Goal: Information Seeking & Learning: Learn about a topic

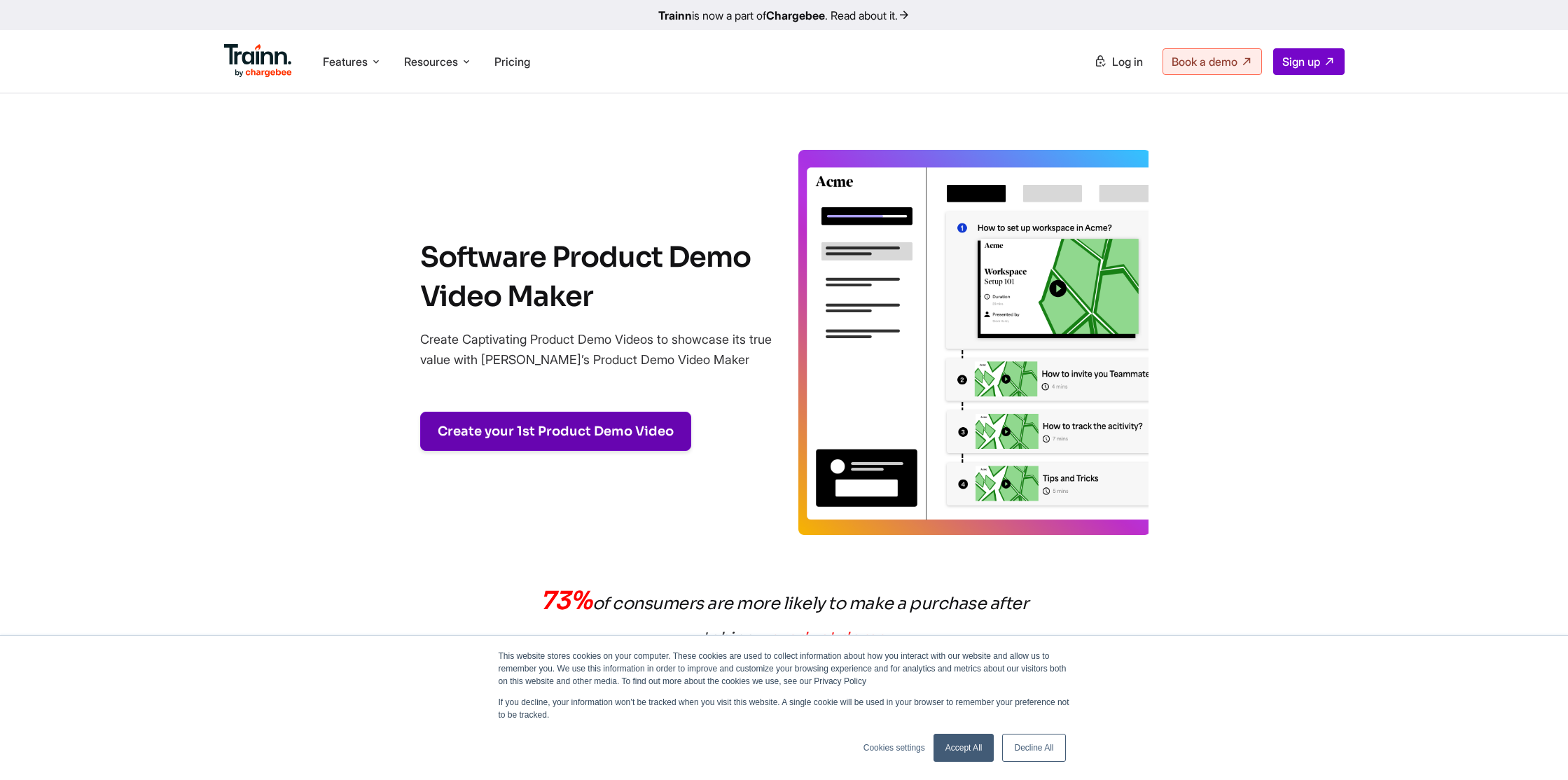
click at [557, 431] on link "Create your 1st Product Demo Video" at bounding box center [555, 431] width 271 height 39
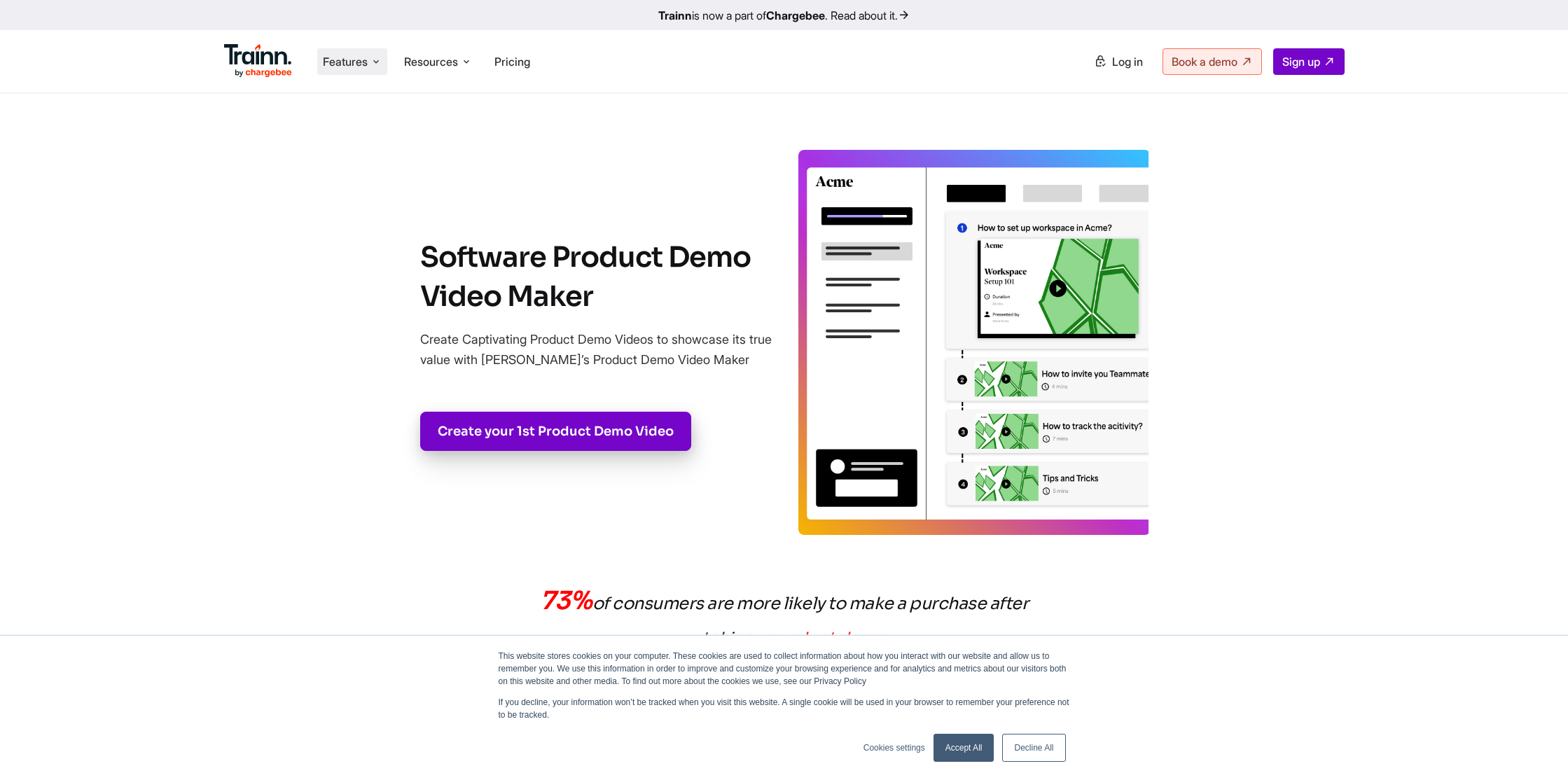
click at [330, 62] on span "Features" at bounding box center [345, 61] width 45 height 15
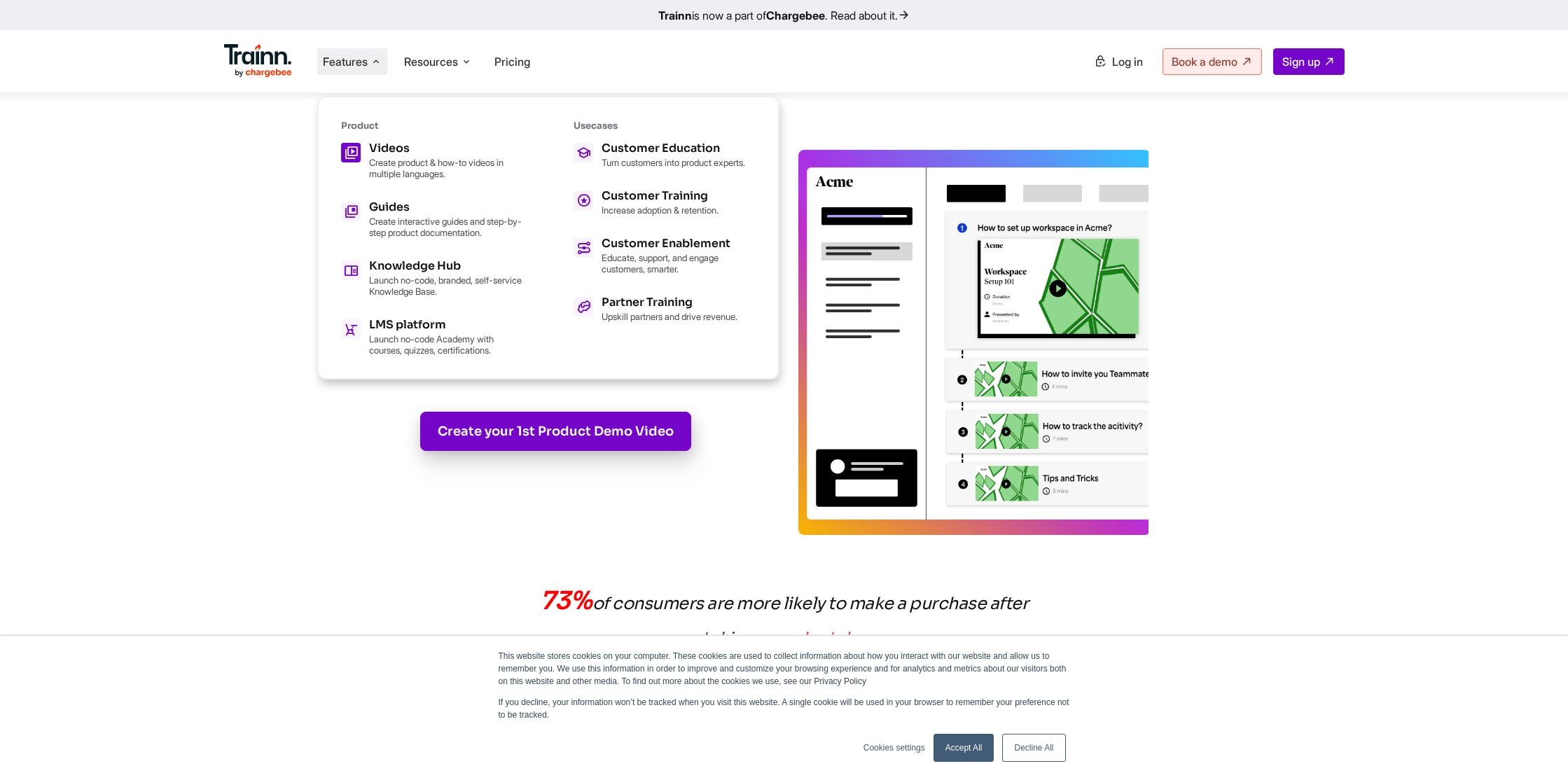
click at [388, 161] on p "Create product & how-to videos in multiple languages." at bounding box center [446, 167] width 154 height 22
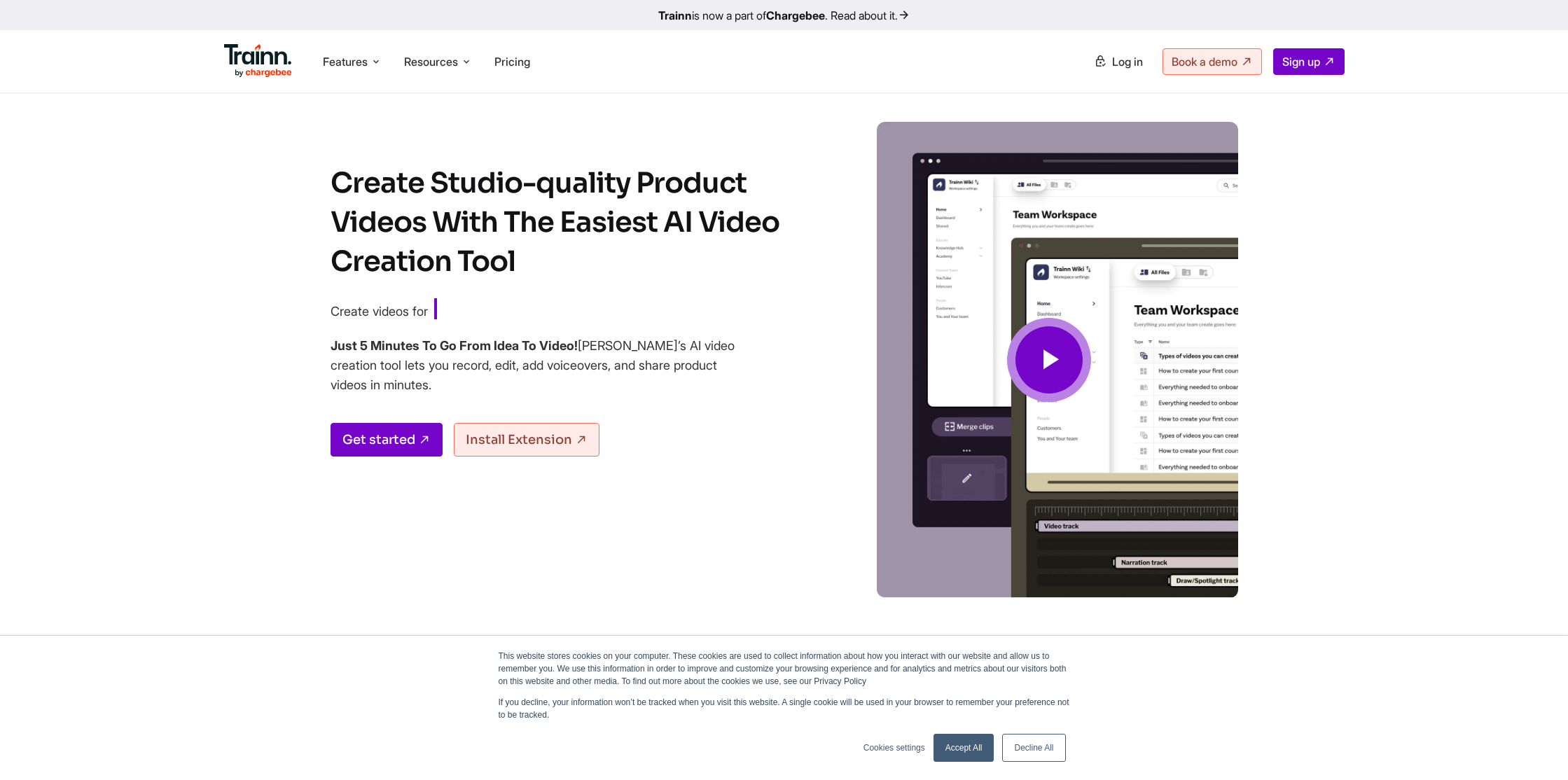
click at [1039, 380] on icon at bounding box center [1049, 360] width 33 height 47
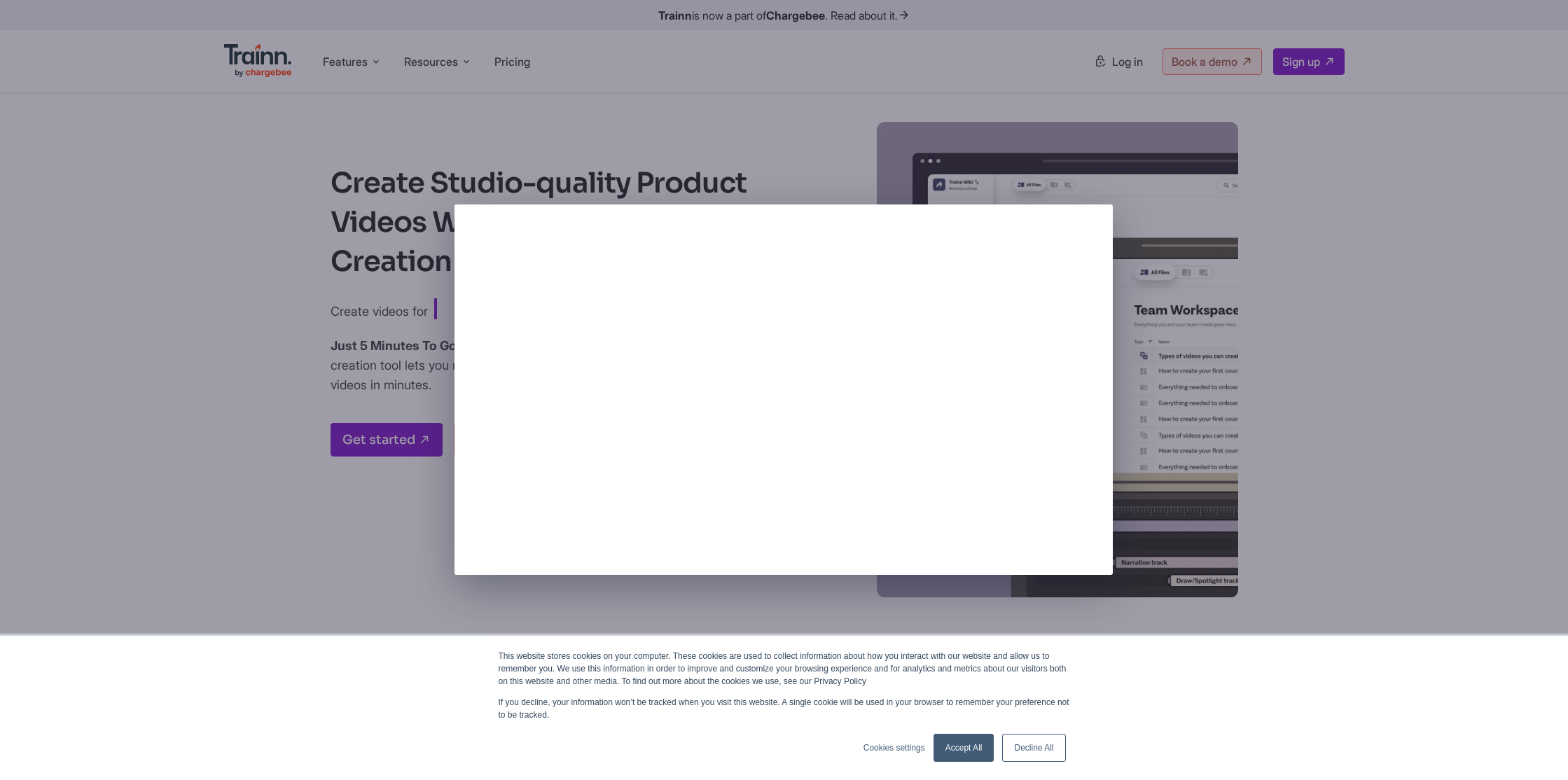
click at [964, 744] on link "Accept All" at bounding box center [964, 748] width 61 height 28
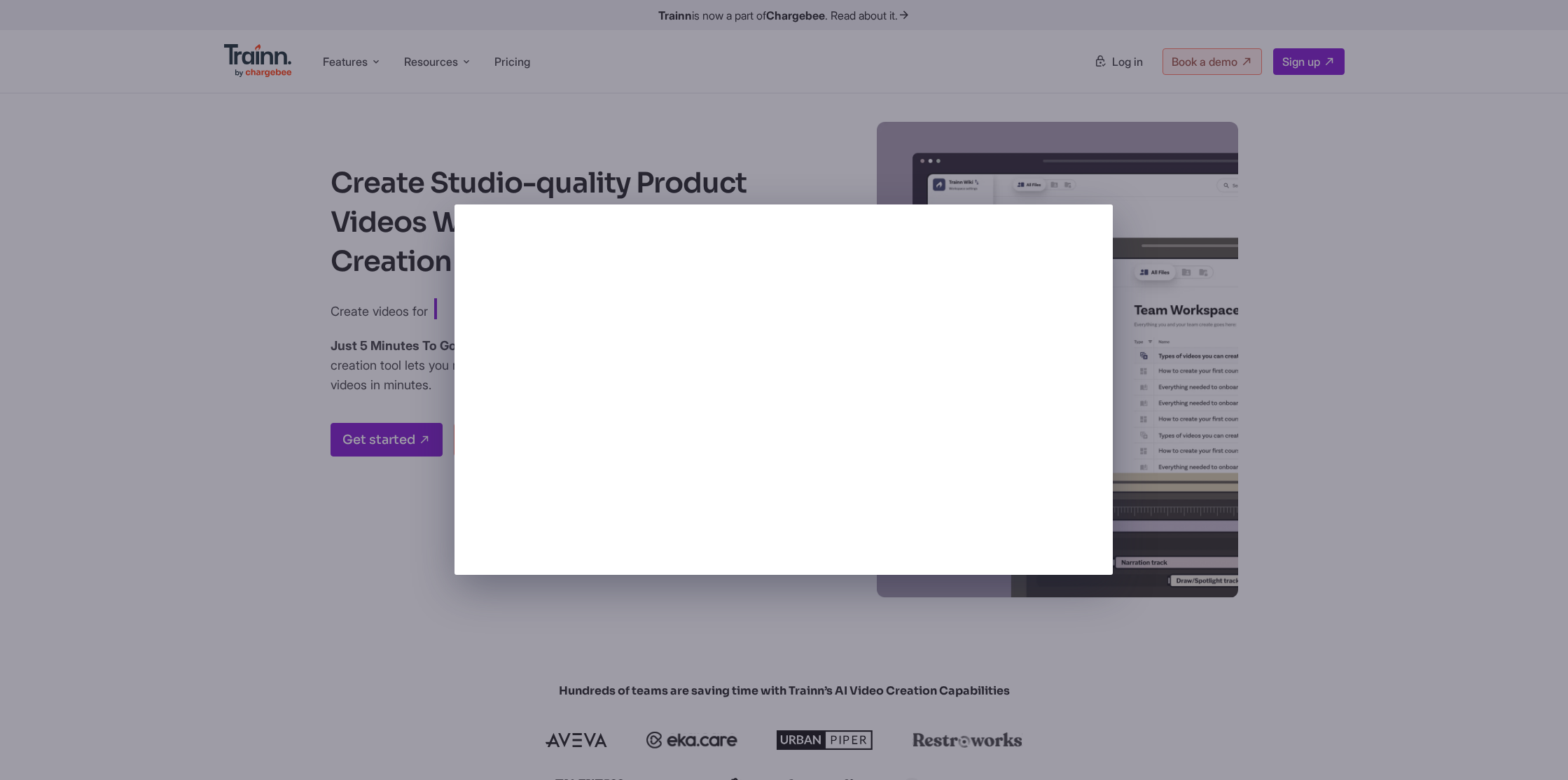
click at [1187, 285] on div at bounding box center [784, 390] width 1568 height 780
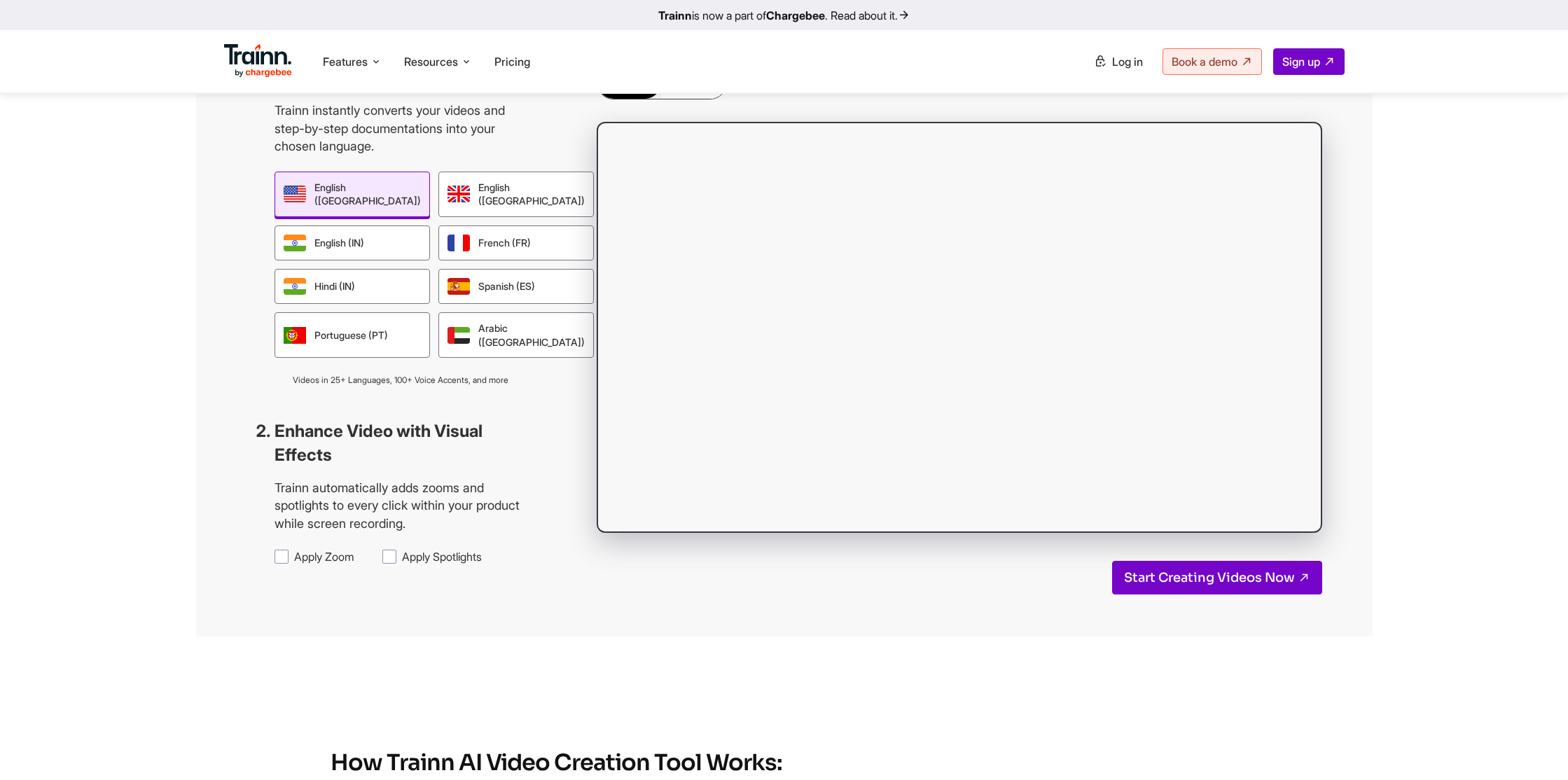
scroll to position [1252, 0]
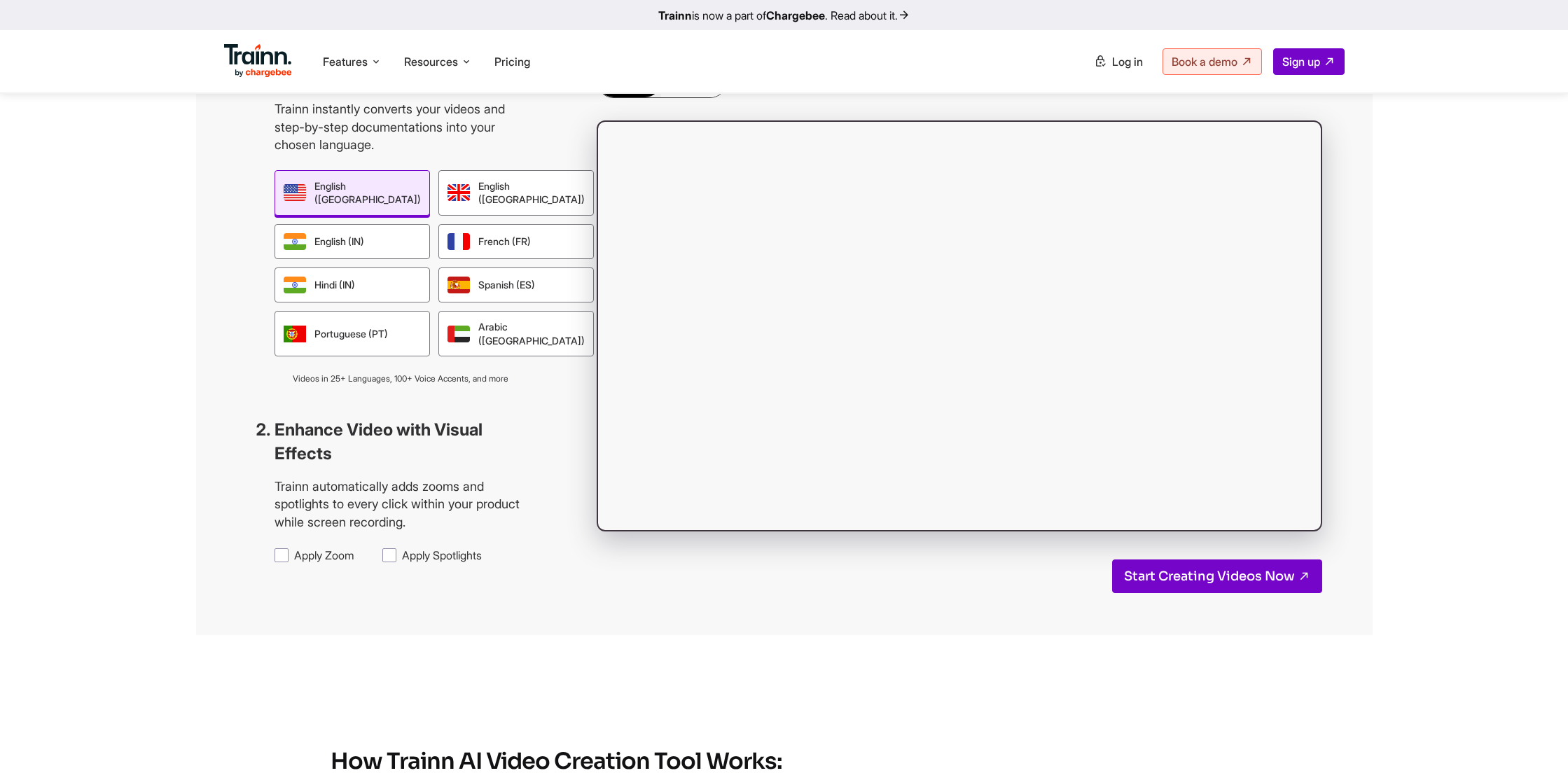
click at [402, 563] on span "Apply Spotlights" at bounding box center [442, 556] width 80 height 15
click at [401, 548] on input "Apply Spotlights" at bounding box center [401, 547] width 1 height 1
click at [402, 563] on span "Apply Spotlights" at bounding box center [442, 556] width 80 height 15
click at [401, 548] on input "Apply Spotlights" at bounding box center [401, 547] width 1 height 1
checkbox input "false"
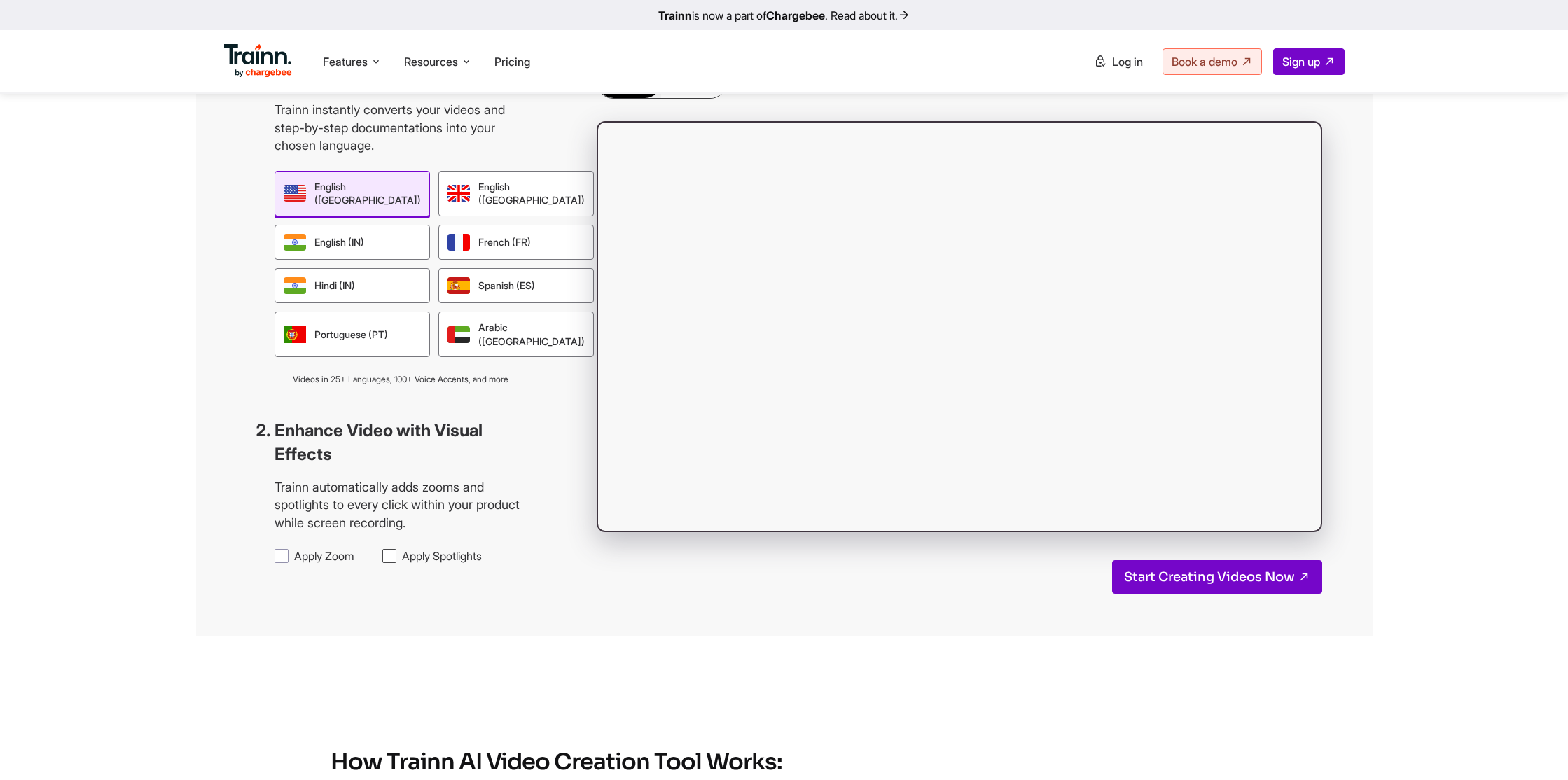
scroll to position [1235, 0]
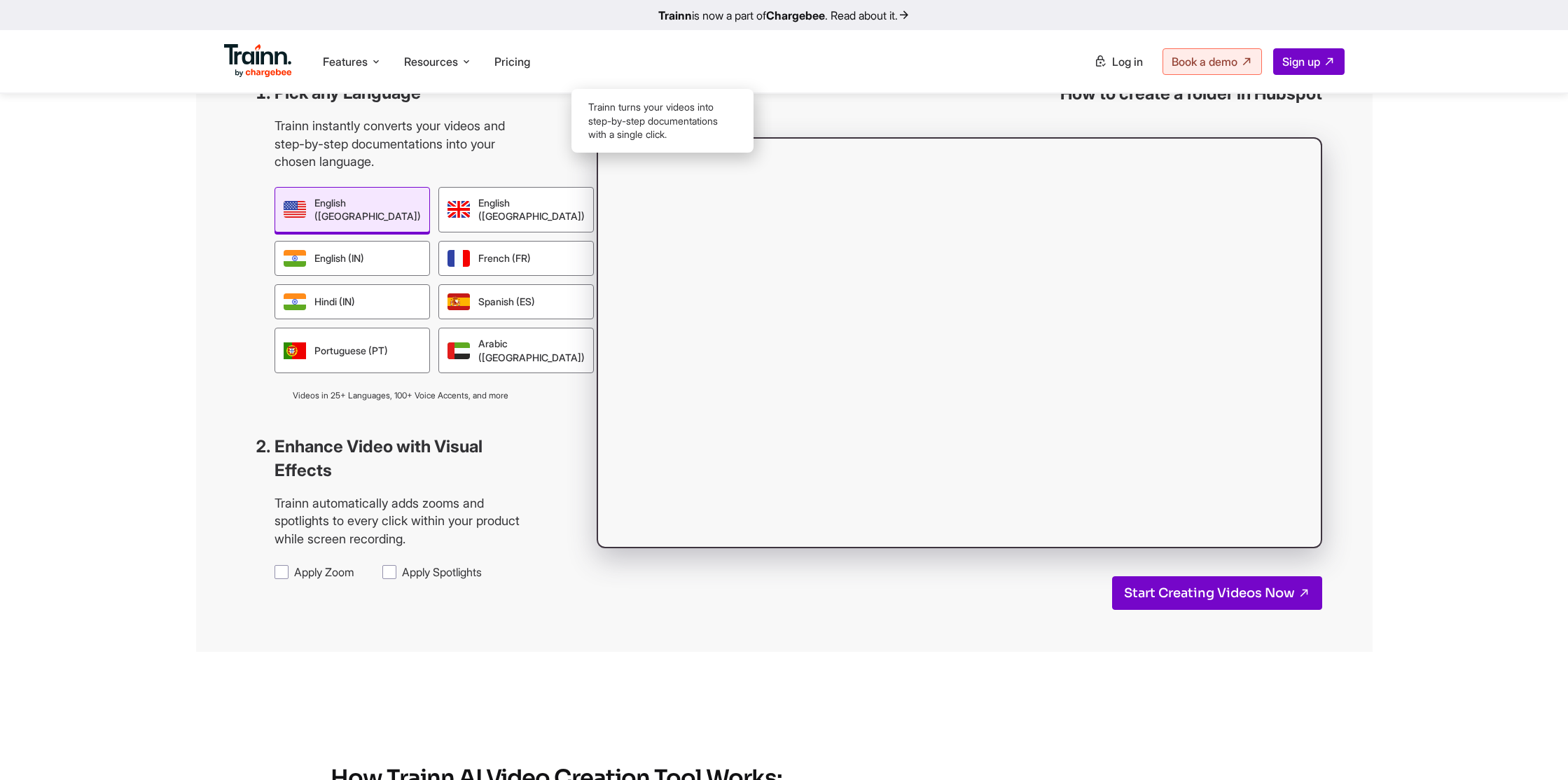
click at [688, 115] on div "Guide" at bounding box center [694, 98] width 65 height 32
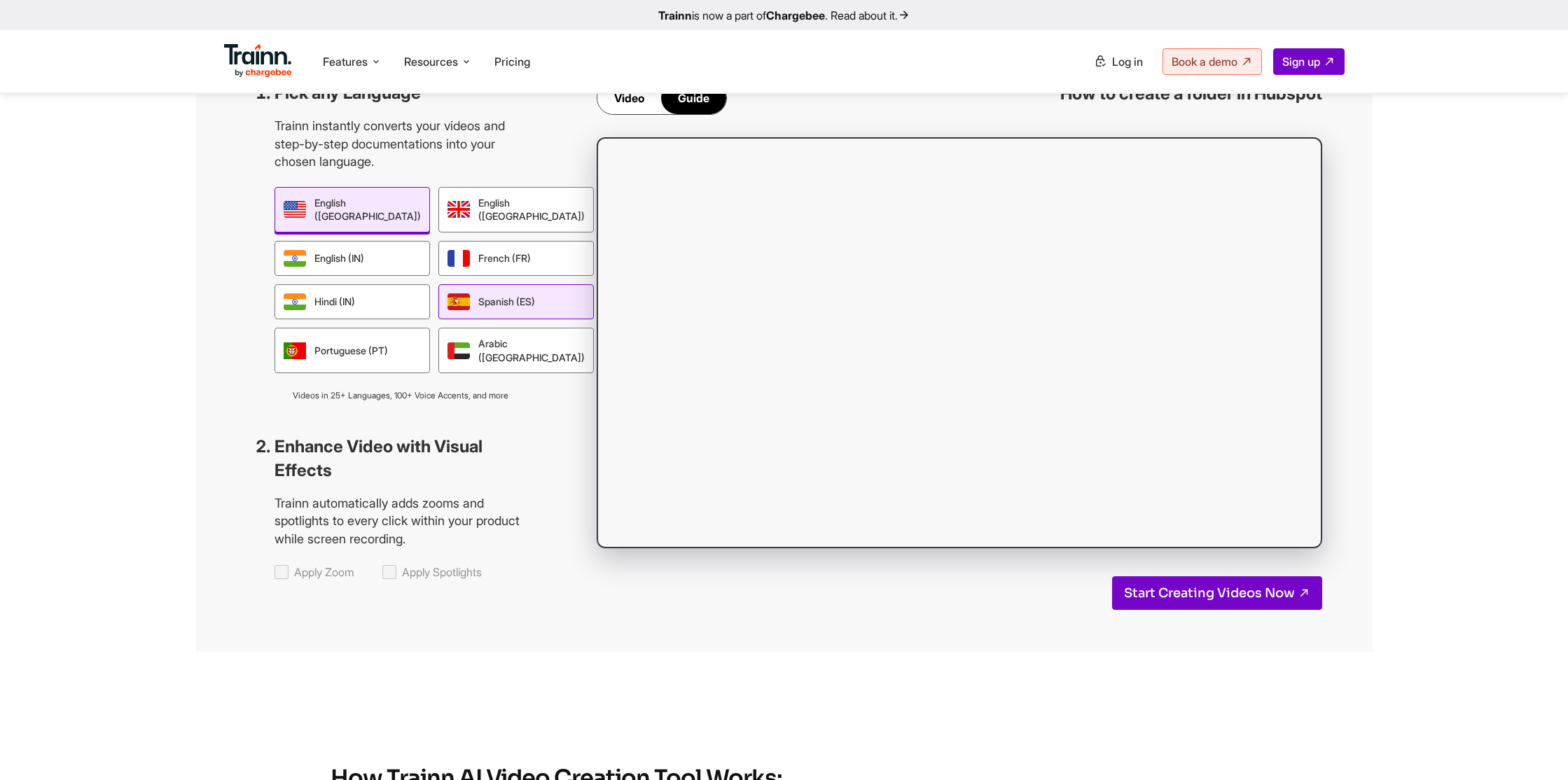
click at [481, 320] on div "Spanish (ES)" at bounding box center [515, 302] width 156 height 35
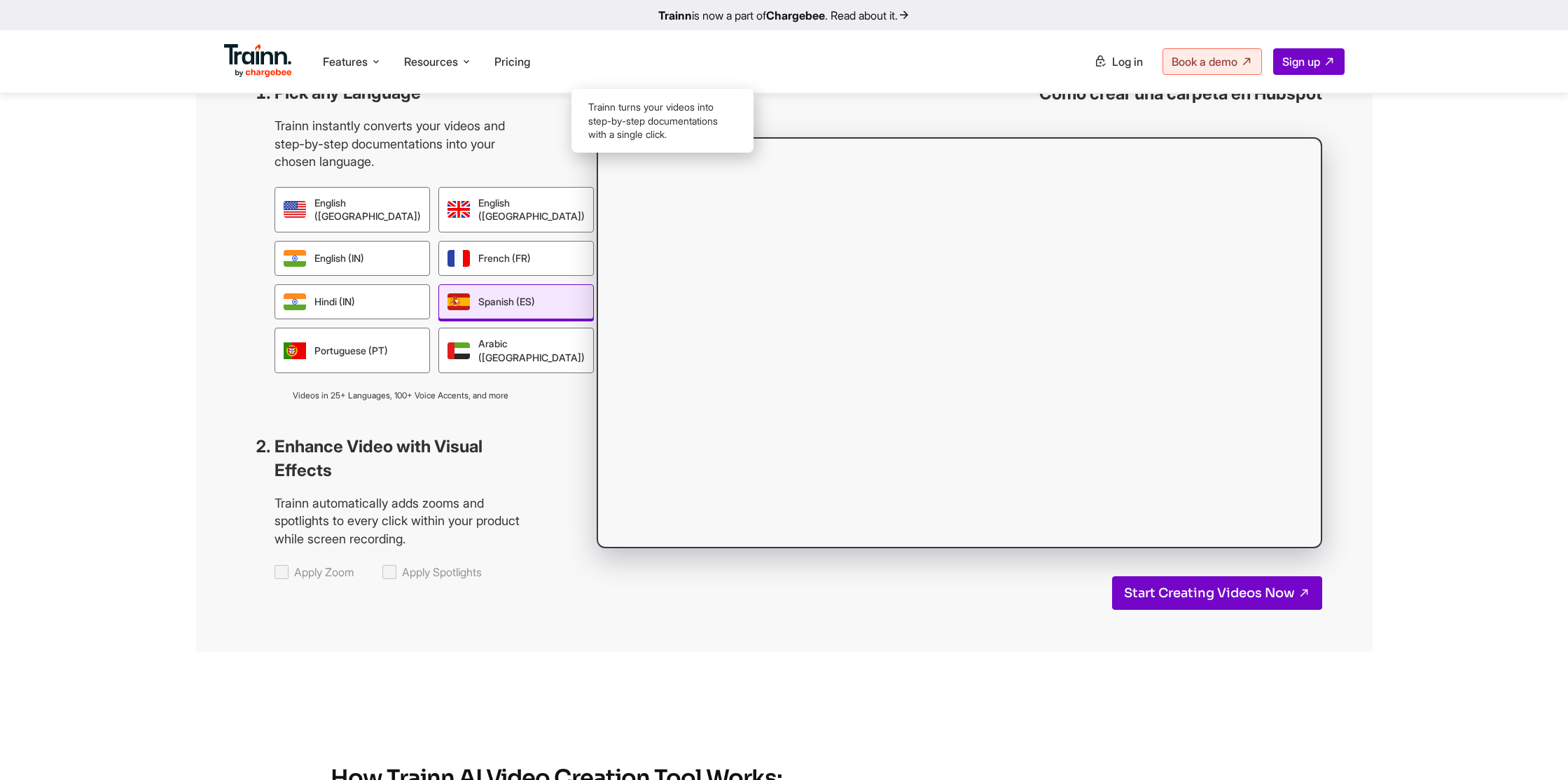
click at [618, 115] on div "Video" at bounding box center [629, 98] width 64 height 32
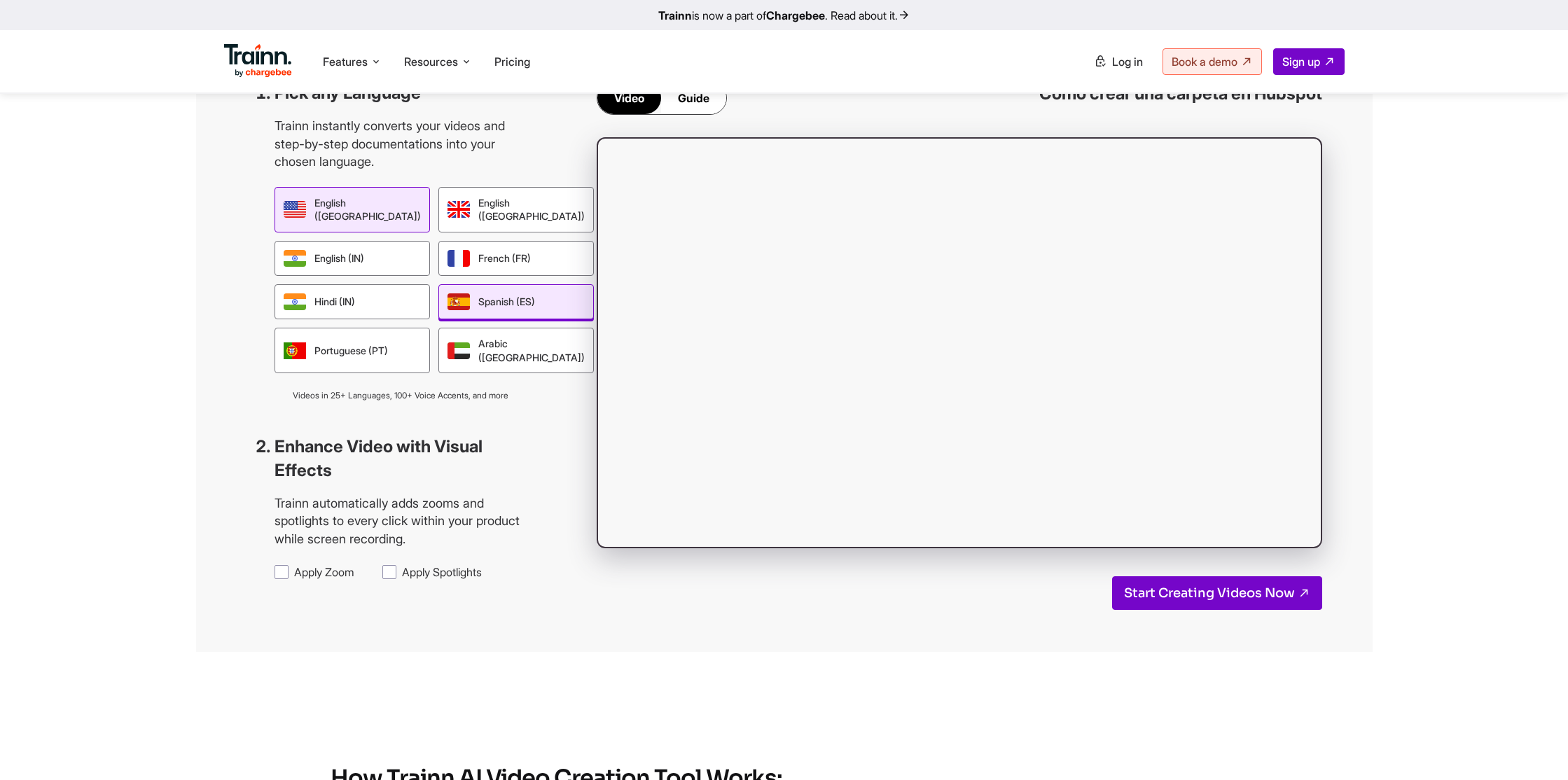
click at [319, 233] on div "English ([GEOGRAPHIC_DATA])" at bounding box center [352, 210] width 156 height 46
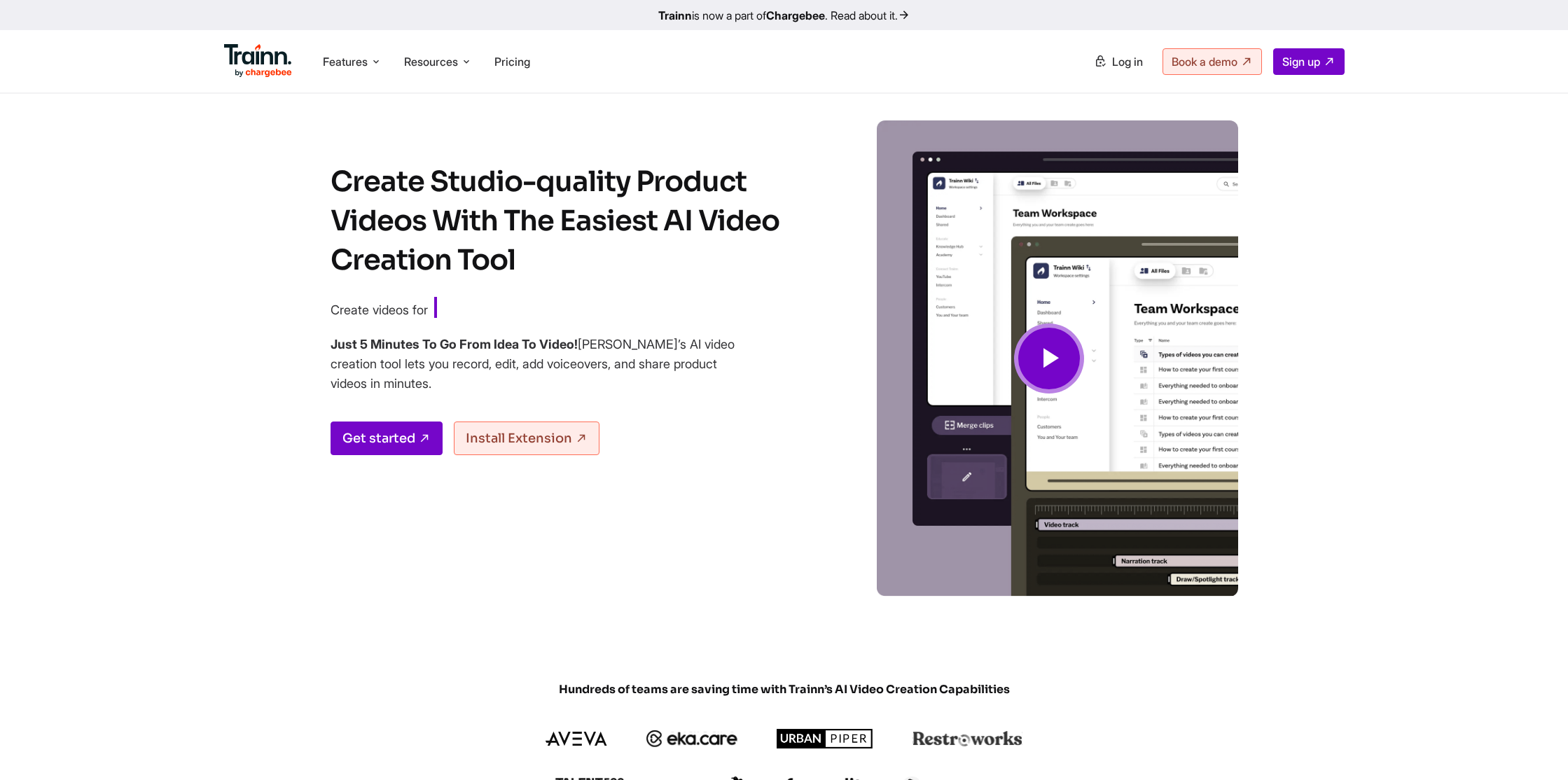
scroll to position [0, 0]
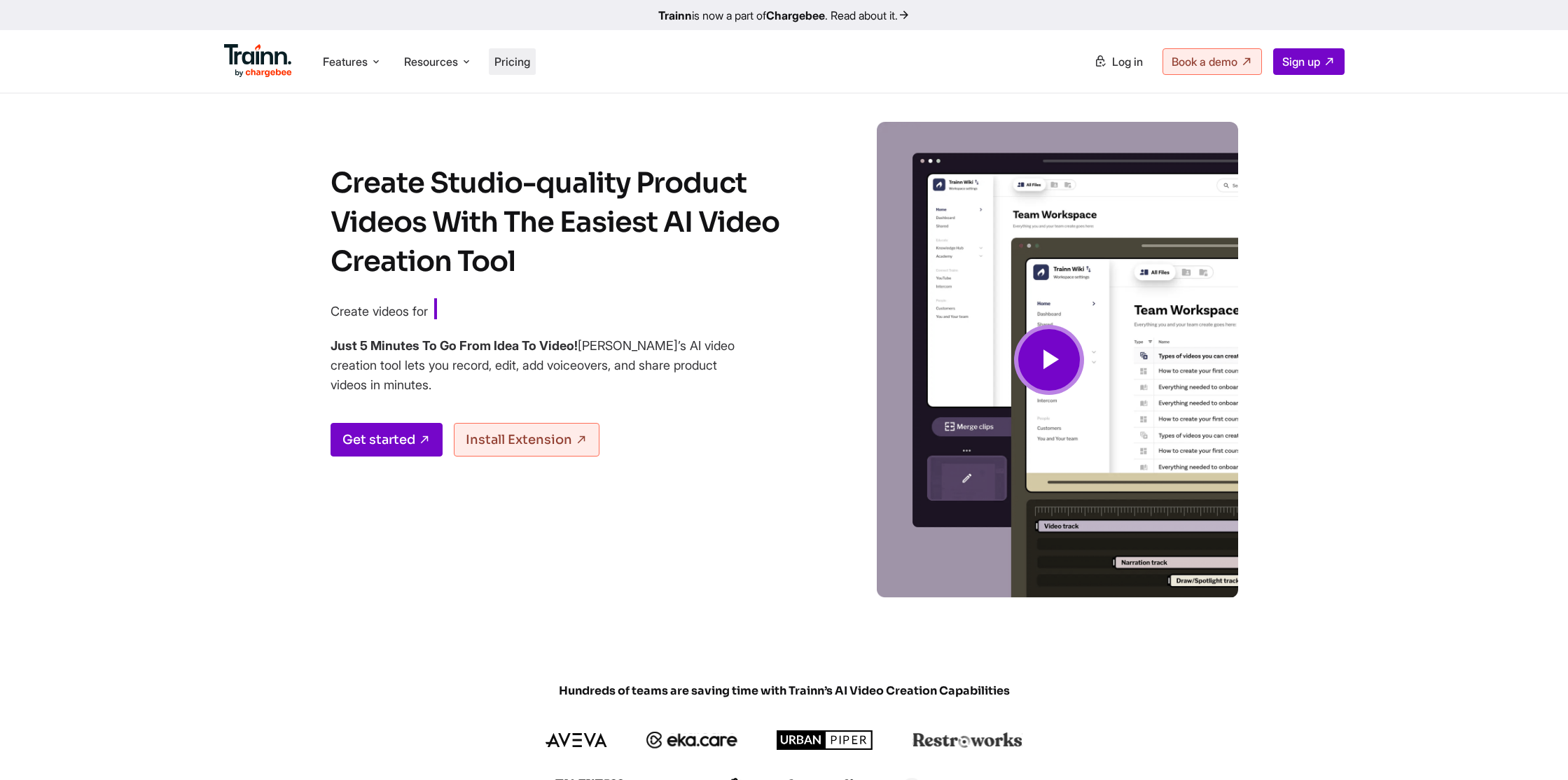
click at [506, 67] on span "Pricing" at bounding box center [512, 61] width 35 height 14
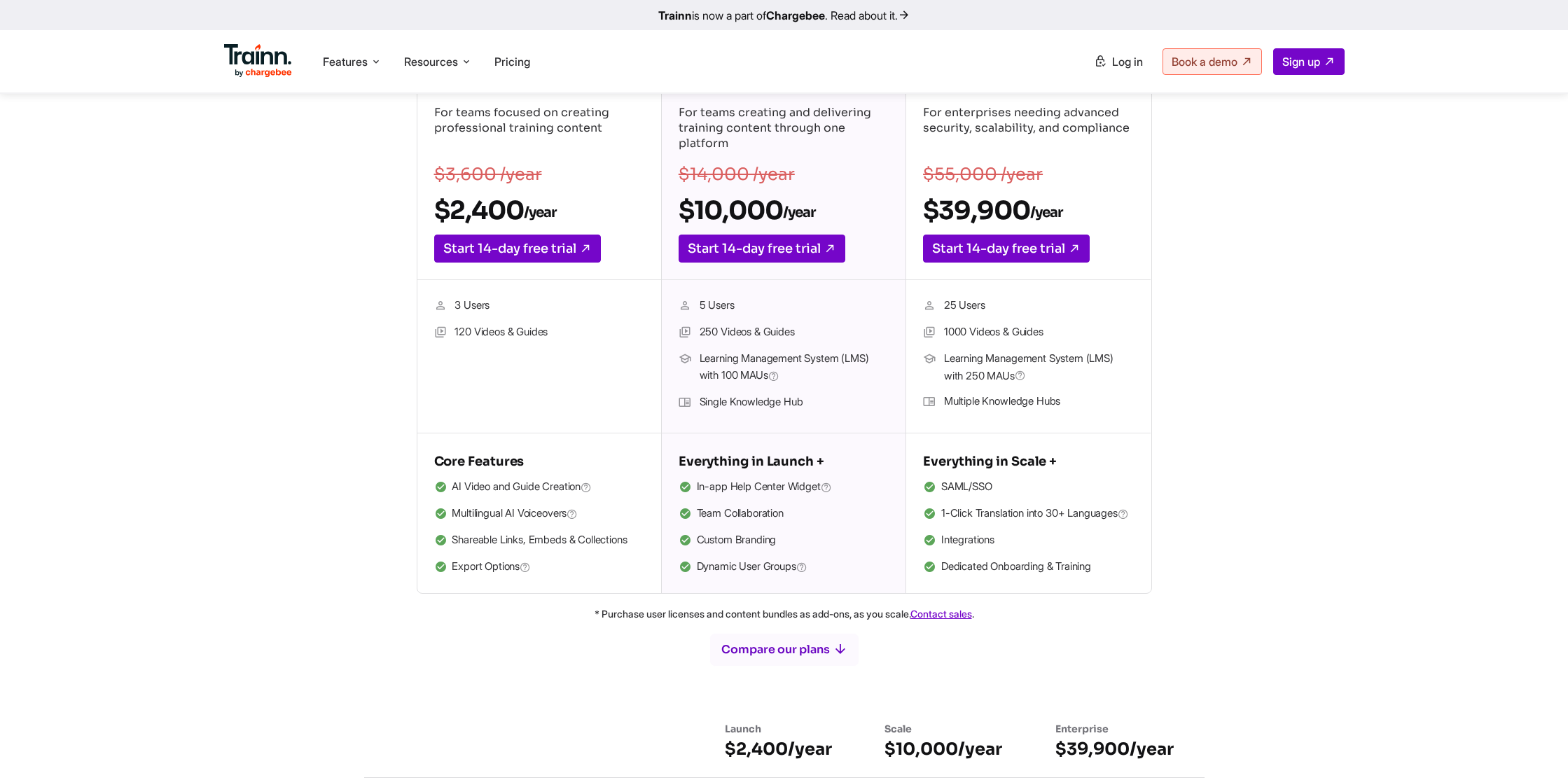
scroll to position [363, 0]
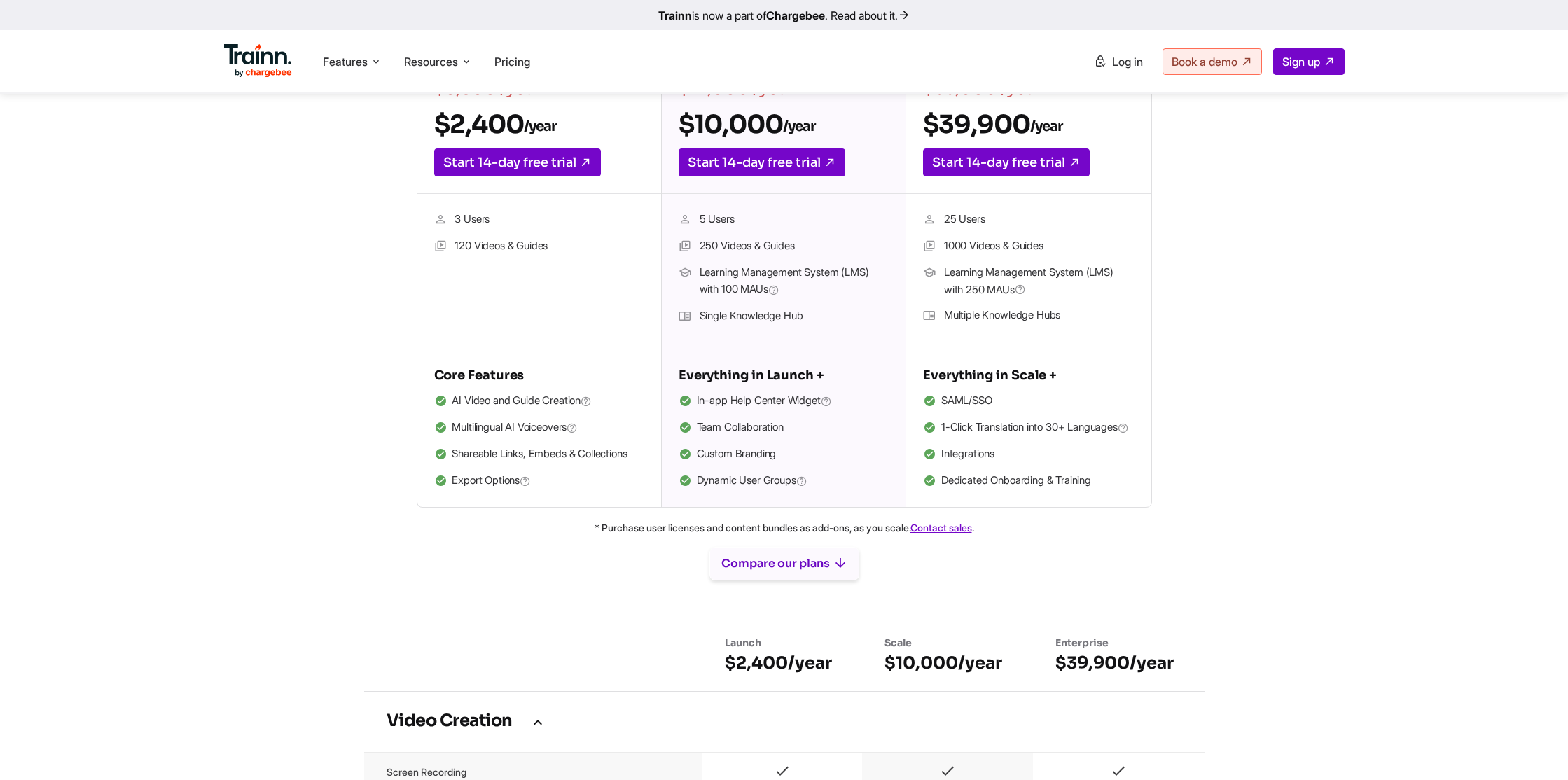
click at [818, 579] on button "Compare our plans" at bounding box center [784, 563] width 150 height 33
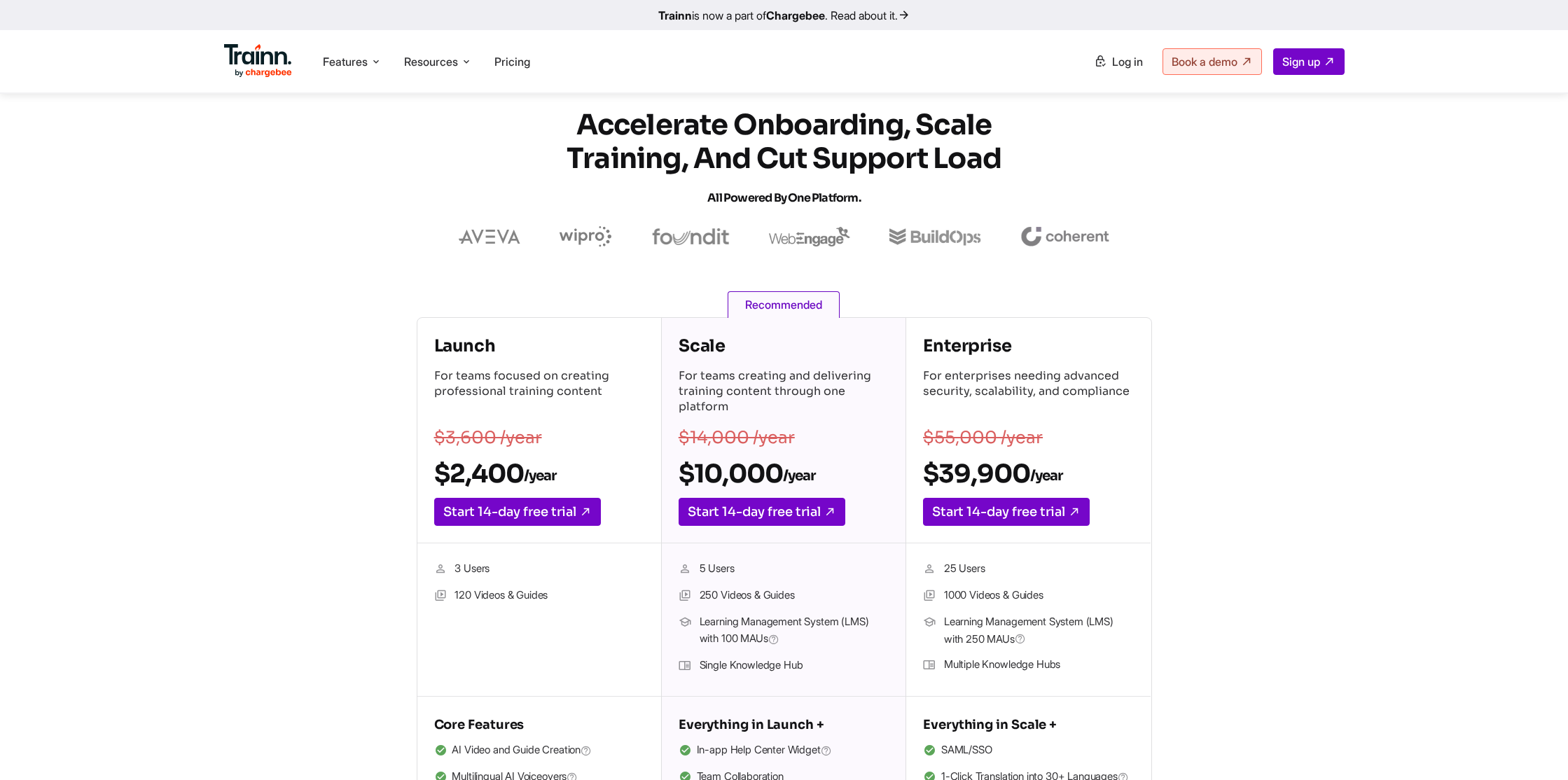
scroll to position [0, 0]
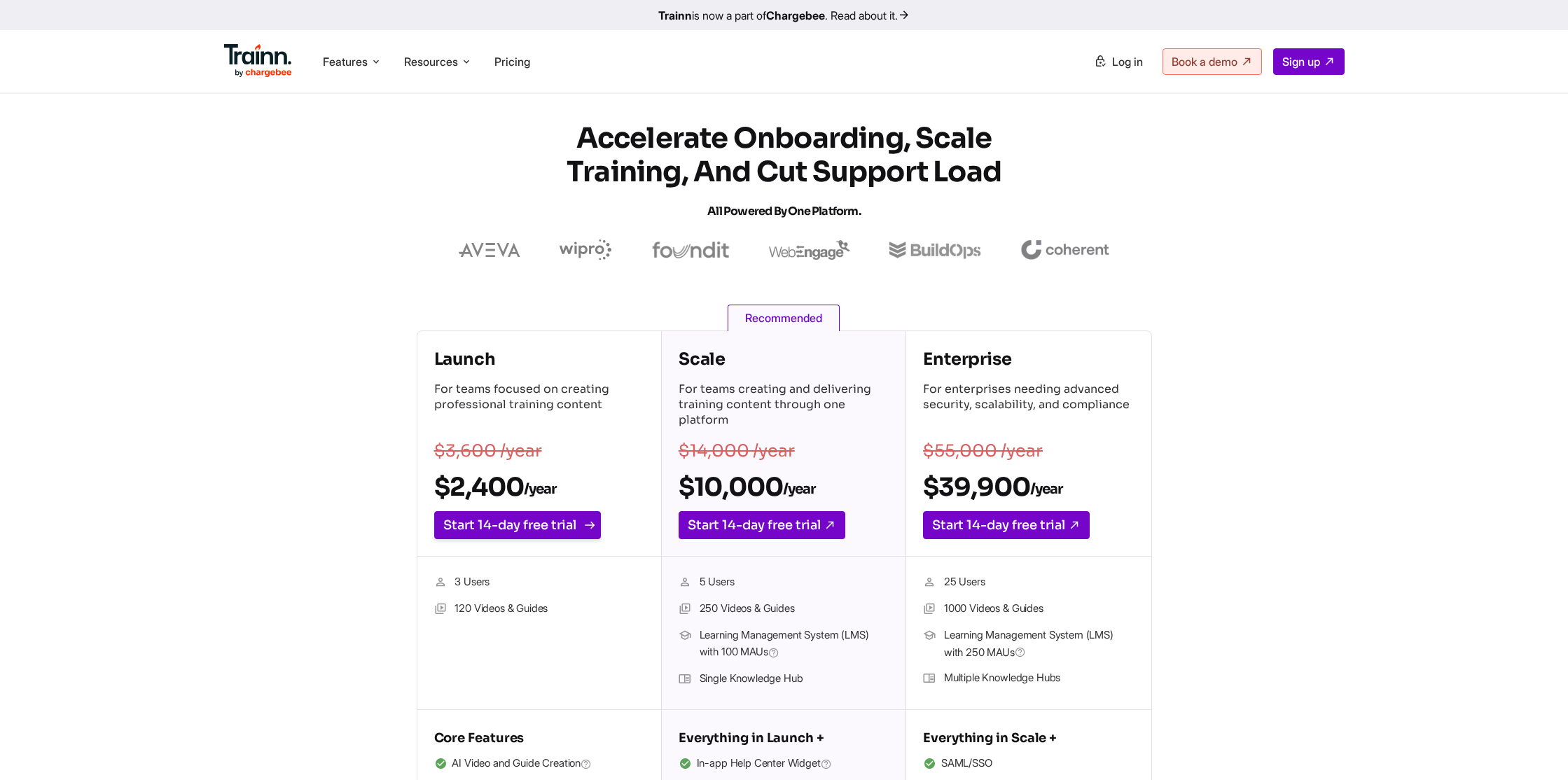
click at [528, 533] on link "Start 14-day free trial" at bounding box center [517, 525] width 167 height 28
click at [267, 62] on img at bounding box center [259, 60] width 69 height 33
